Goal: Transaction & Acquisition: Purchase product/service

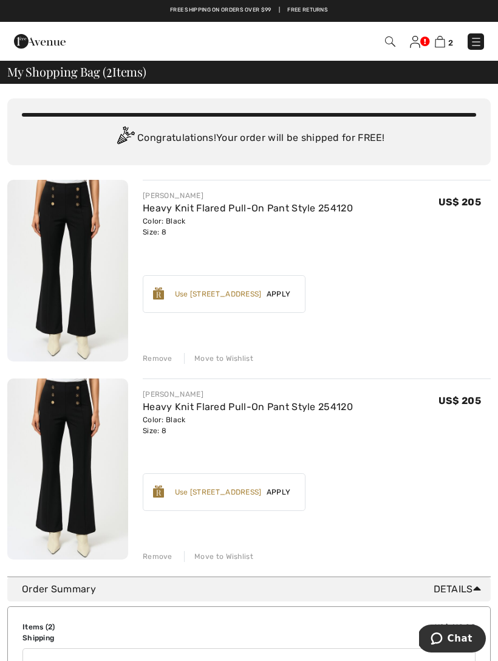
click at [169, 560] on div "Remove" at bounding box center [158, 556] width 30 height 11
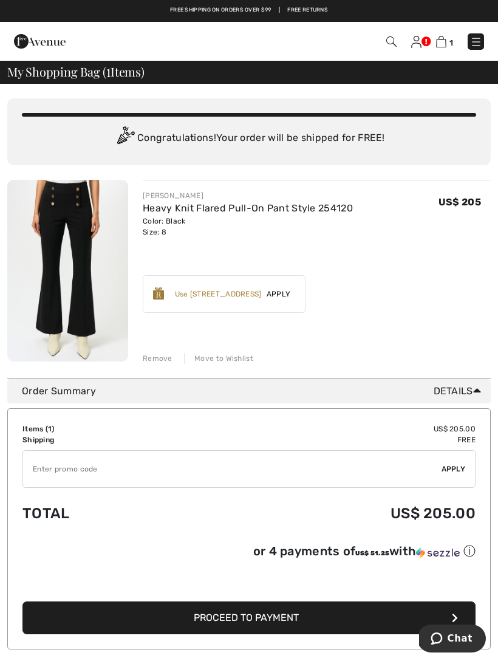
click at [70, 263] on img at bounding box center [67, 271] width 121 height 182
click at [66, 271] on img at bounding box center [67, 271] width 121 height 182
click at [166, 373] on div "You are only US$ 0.00 away from FREE SHIPPING! Continue Shopping > Congratulati…" at bounding box center [249, 231] width 484 height 295
click at [162, 363] on div "Remove" at bounding box center [158, 358] width 30 height 11
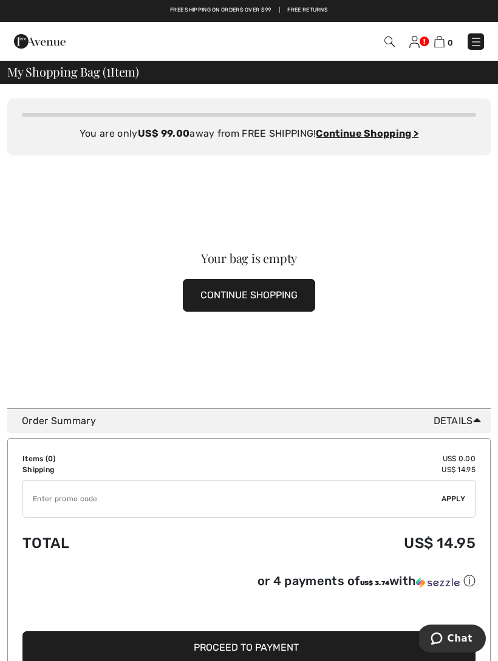
click at [262, 302] on button "CONTINUE SHOPPING" at bounding box center [249, 295] width 132 height 33
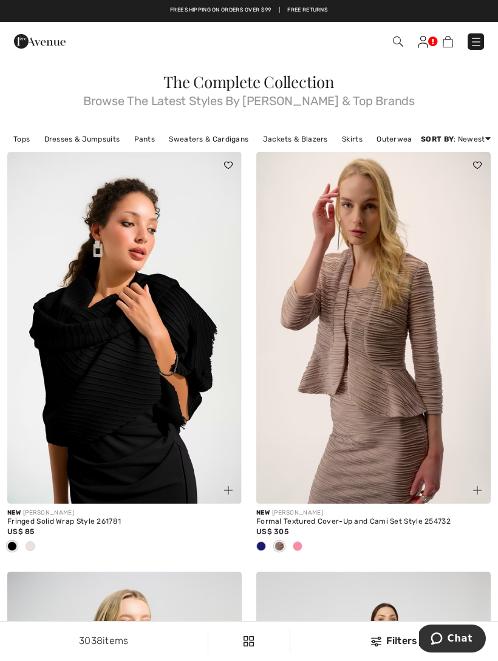
click at [402, 41] on img at bounding box center [398, 41] width 10 height 10
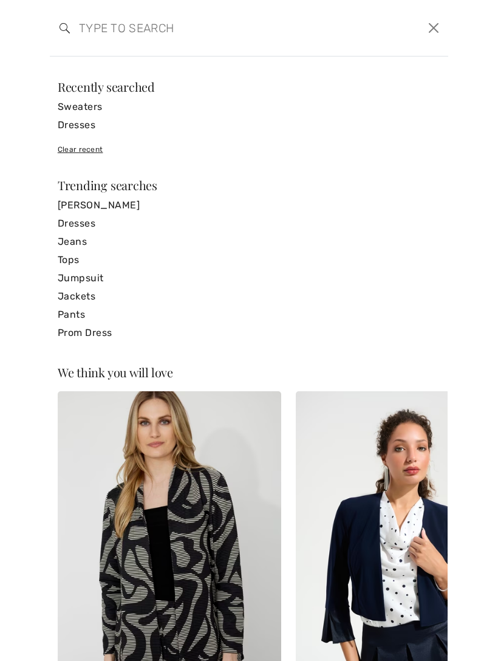
click at [173, 54] on div "Search Clear" at bounding box center [249, 28] width 399 height 57
click at [122, 44] on input "search" at bounding box center [206, 28] width 273 height 36
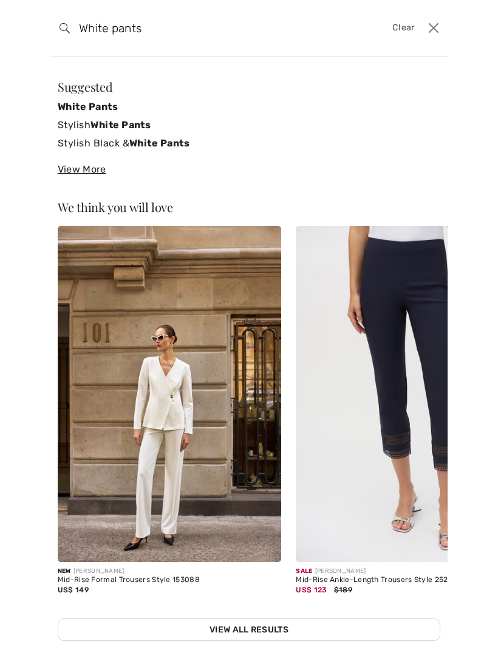
type input "White pants"
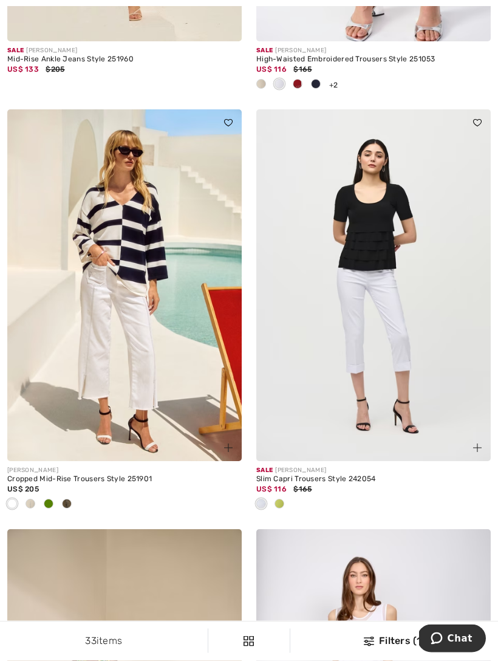
scroll to position [2974, 0]
